Goal: Task Accomplishment & Management: Complete application form

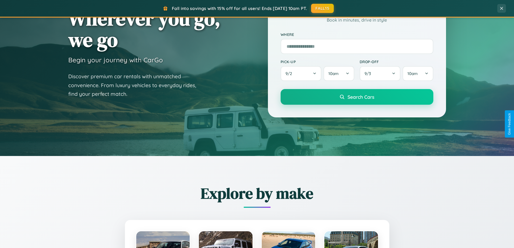
scroll to position [233, 0]
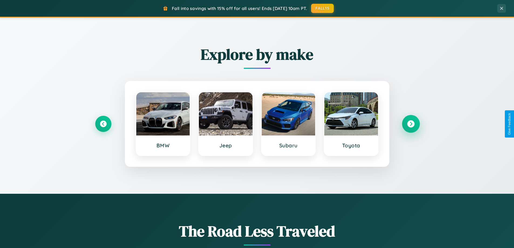
click at [411, 124] on icon at bounding box center [410, 123] width 7 height 7
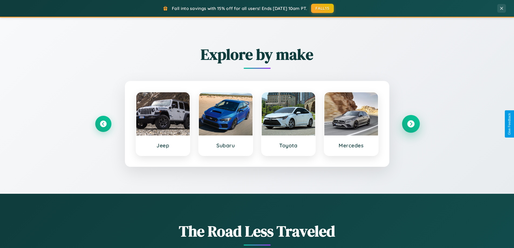
click at [411, 124] on icon at bounding box center [410, 123] width 7 height 7
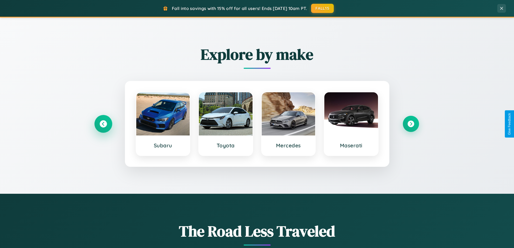
click at [103, 124] on icon at bounding box center [103, 123] width 7 height 7
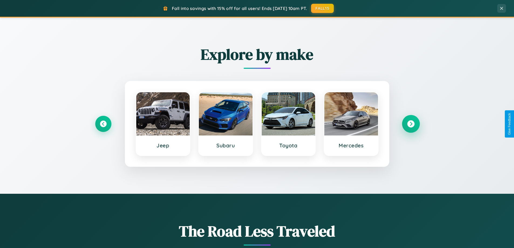
click at [411, 124] on icon at bounding box center [410, 123] width 7 height 7
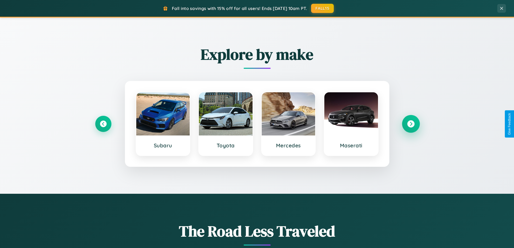
click at [411, 124] on icon at bounding box center [410, 123] width 7 height 7
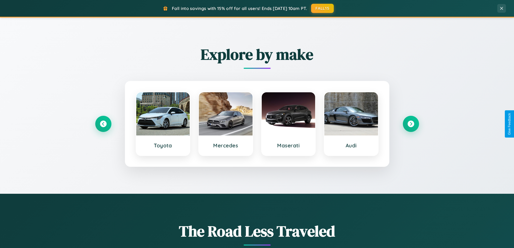
scroll to position [0, 0]
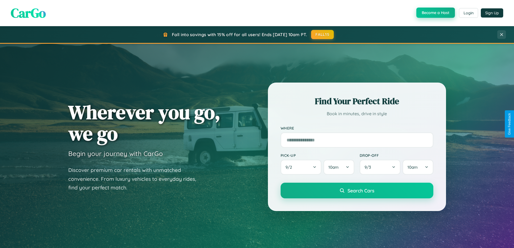
click at [435, 13] on button "Become a Host" at bounding box center [435, 13] width 39 height 10
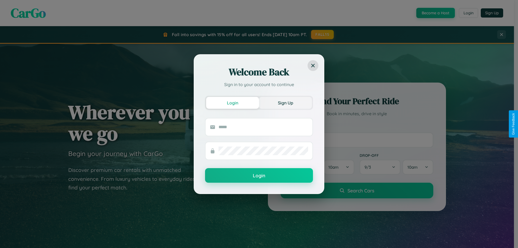
click at [285, 103] on button "Sign Up" at bounding box center [285, 103] width 53 height 12
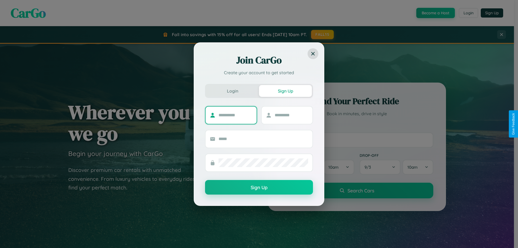
click at [235, 115] on input "text" at bounding box center [236, 115] width 34 height 9
type input "*******"
click at [291, 115] on input "text" at bounding box center [292, 115] width 34 height 9
type input "*****"
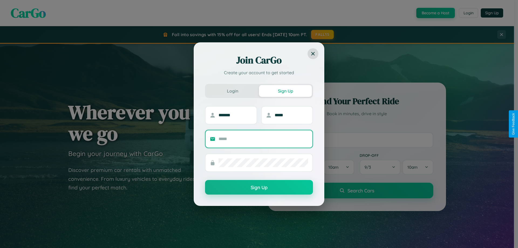
click at [263, 139] on input "text" at bounding box center [264, 139] width 90 height 9
type input "**********"
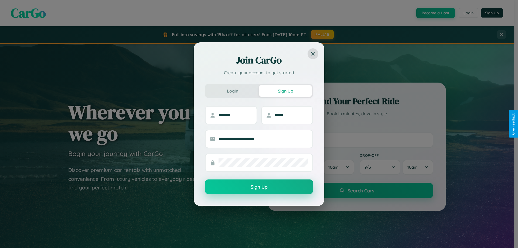
click at [259, 187] on button "Sign Up" at bounding box center [259, 186] width 108 height 15
